Goal: Navigation & Orientation: Find specific page/section

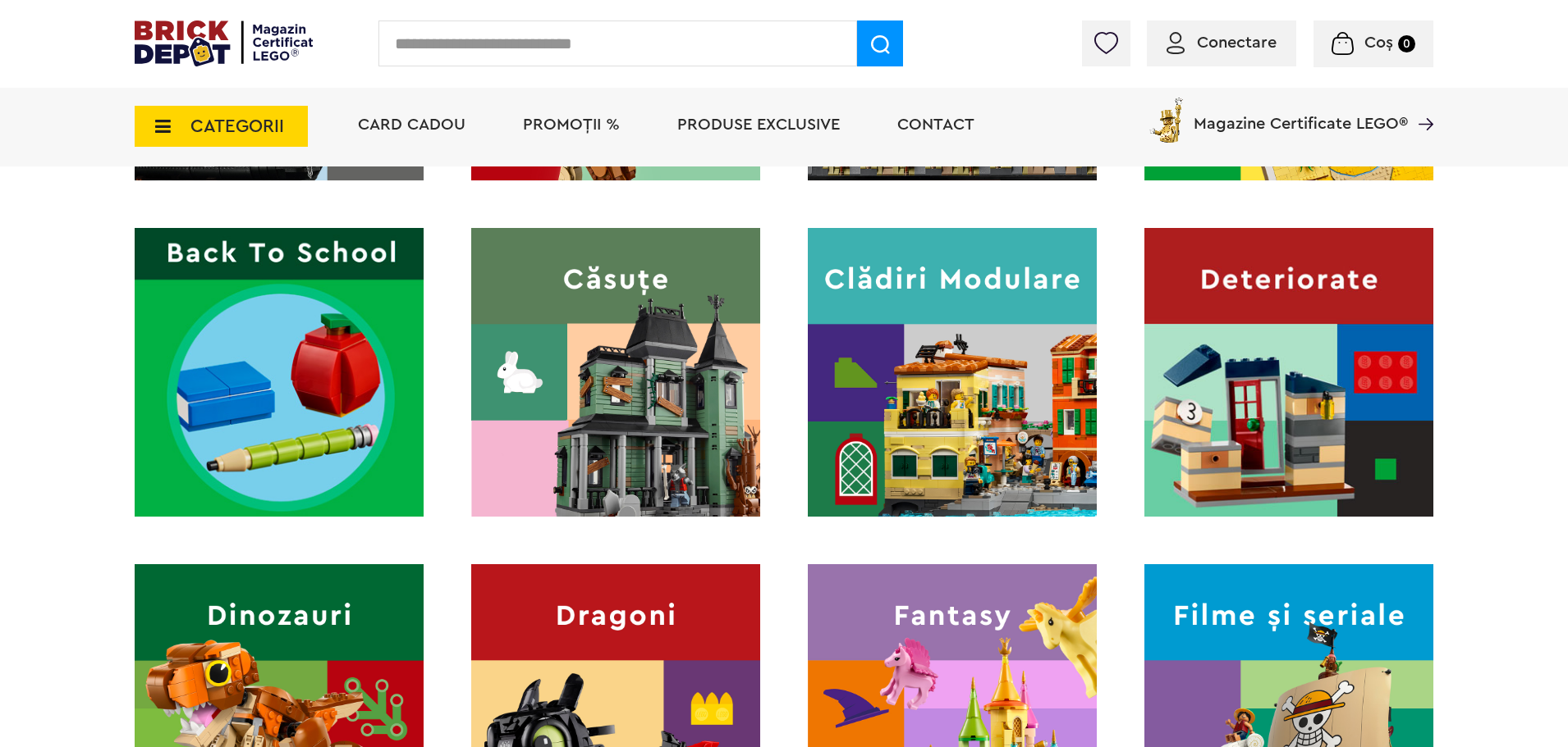
scroll to position [738, 0]
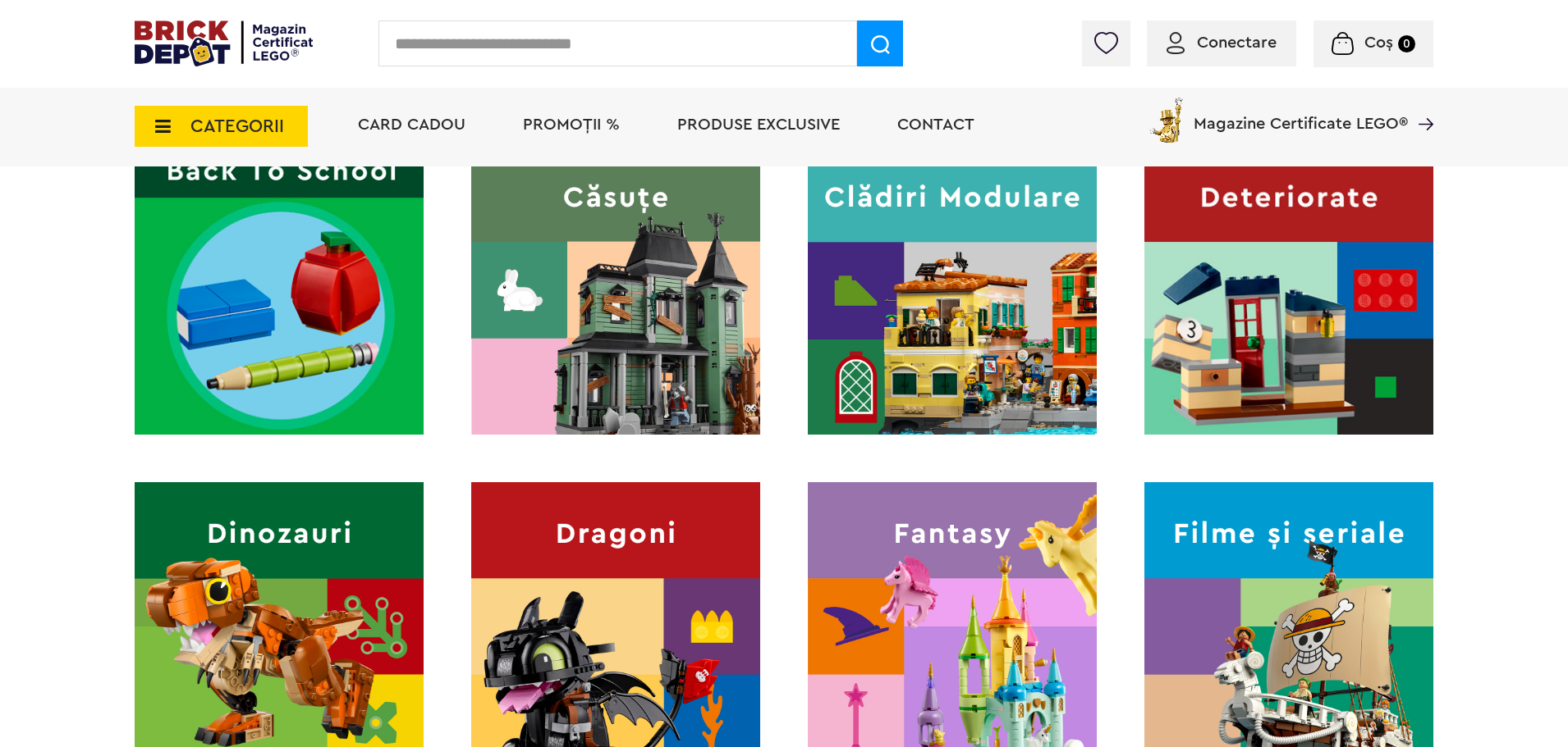
click at [1279, 389] on img at bounding box center [1288, 290] width 289 height 289
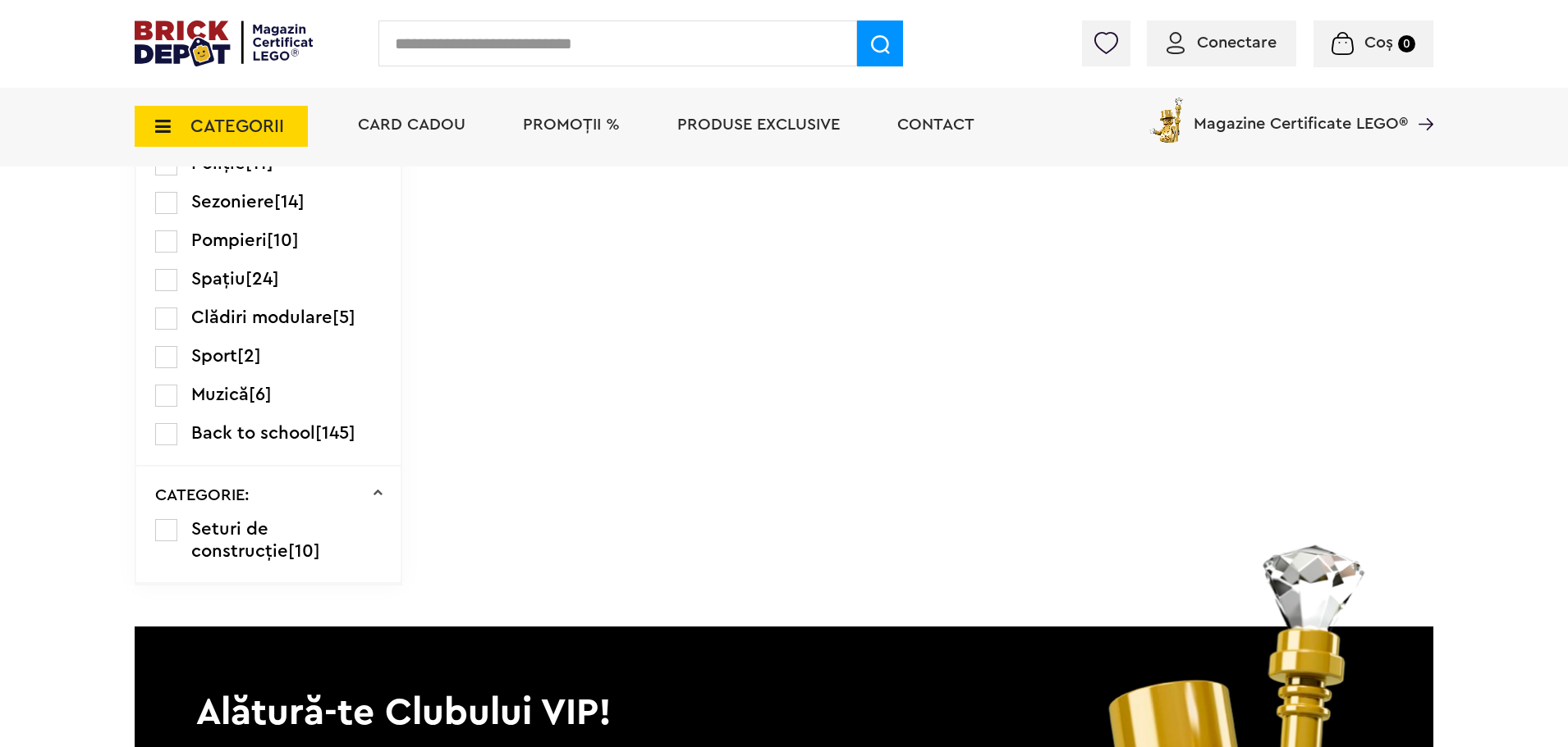
scroll to position [2215, 0]
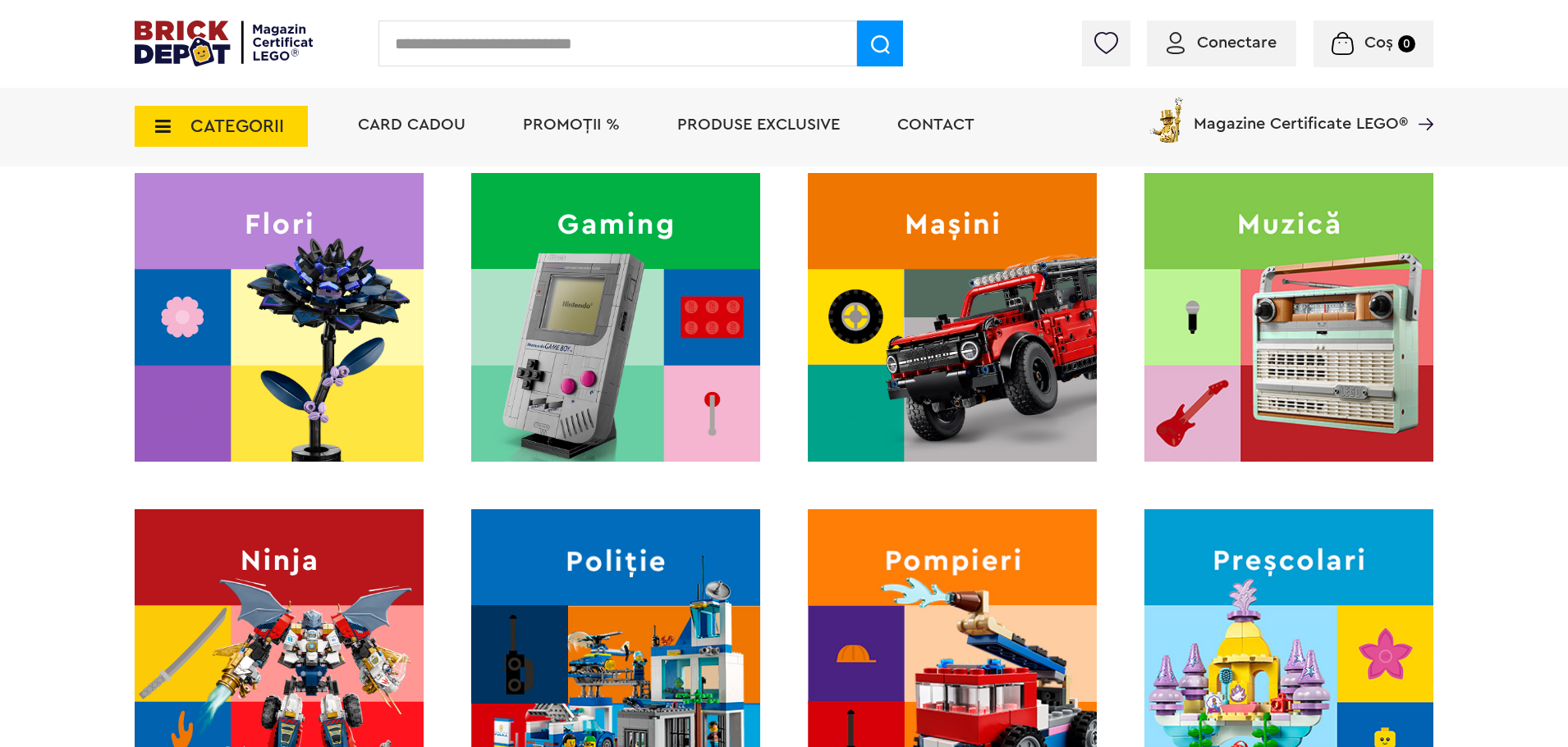
scroll to position [1394, 0]
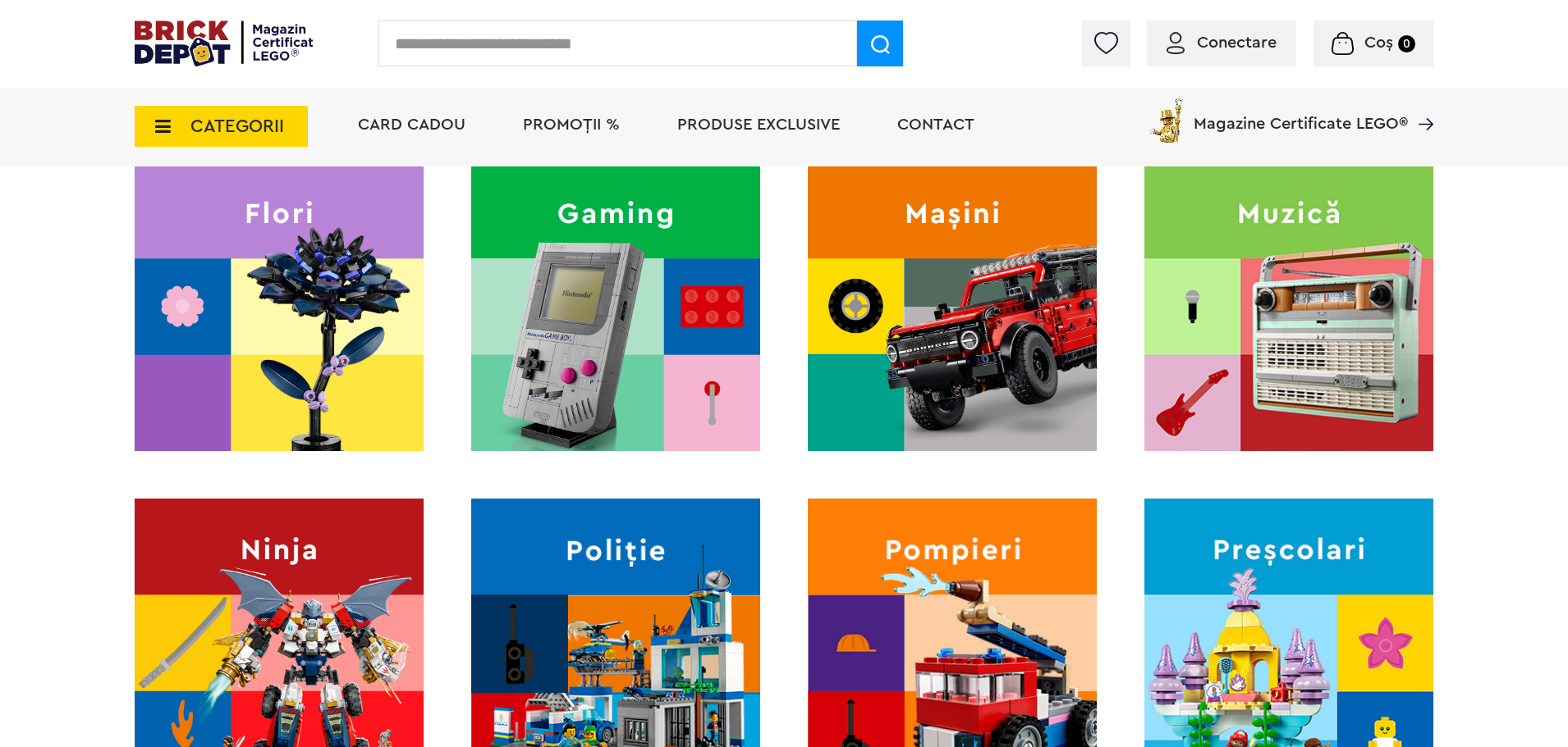
click at [993, 334] on img at bounding box center [952, 307] width 289 height 289
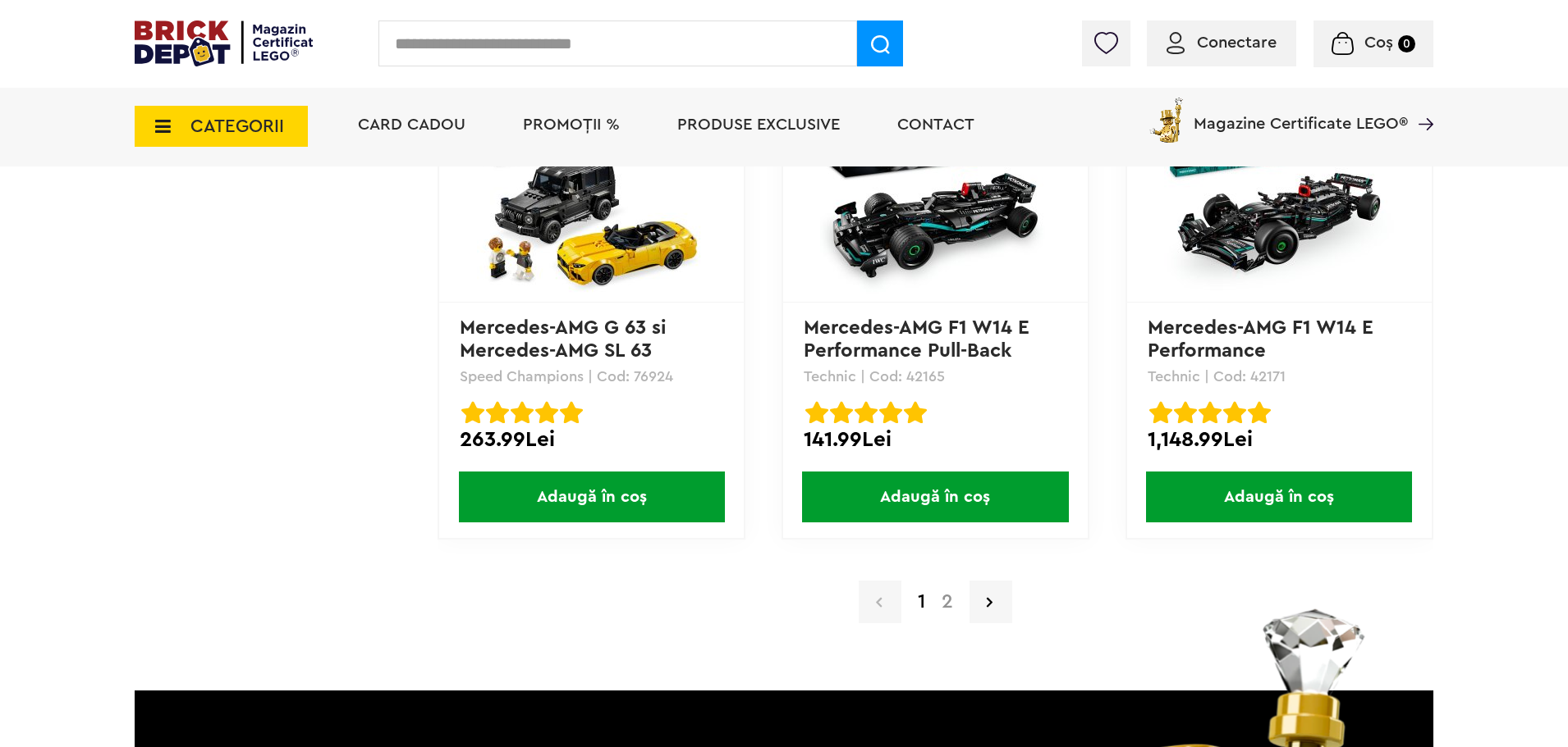
scroll to position [3364, 0]
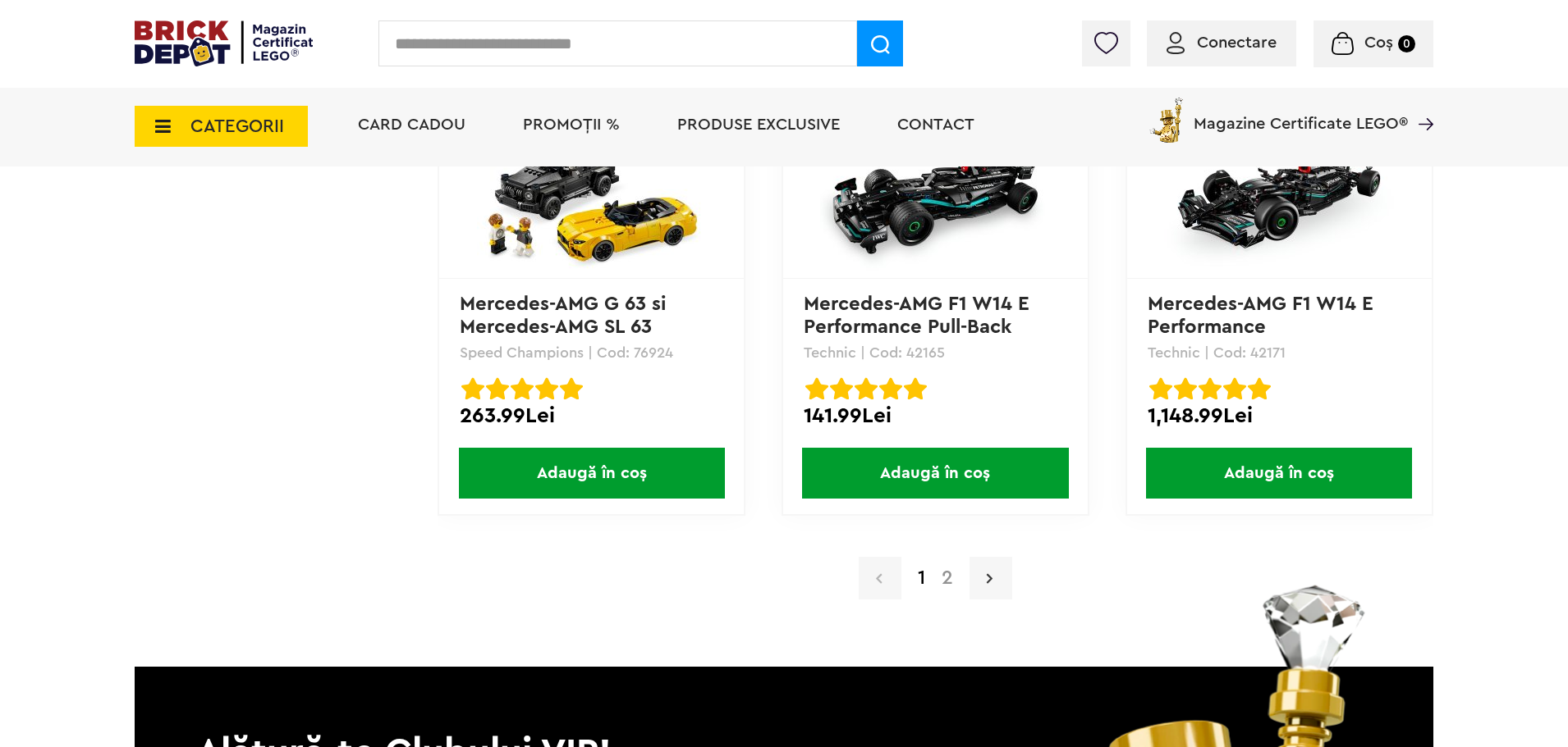
click at [995, 576] on link at bounding box center [990, 578] width 43 height 43
